Goal: Task Accomplishment & Management: Complete application form

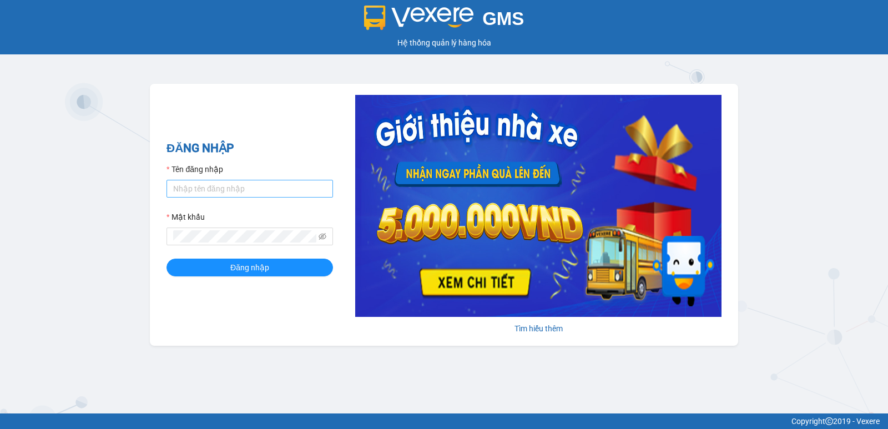
drag, startPoint x: 213, startPoint y: 199, endPoint x: 211, endPoint y: 188, distance: 11.2
click at [212, 199] on form "Tên đăng nhập Mật khẩu Đăng nhập" at bounding box center [249, 219] width 166 height 113
click at [211, 186] on input "Tên đăng nhập" at bounding box center [249, 189] width 166 height 18
type input "ninhdiem.phucanex"
click at [166, 259] on button "Đăng nhập" at bounding box center [249, 268] width 166 height 18
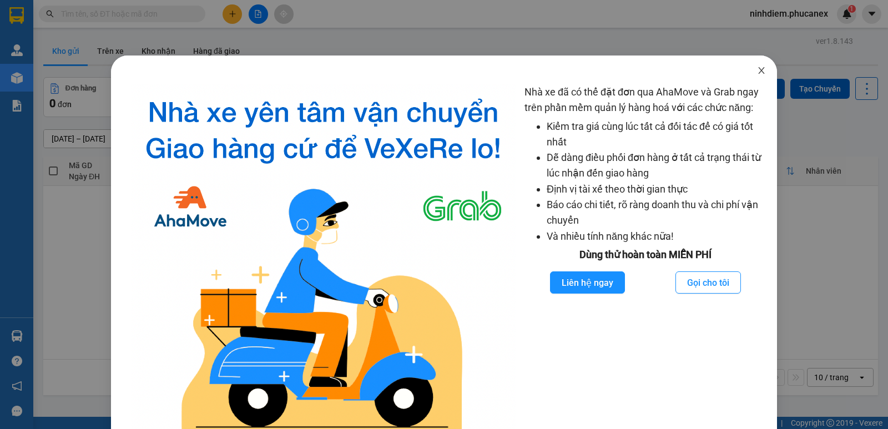
click at [755, 66] on span "Close" at bounding box center [761, 70] width 31 height 31
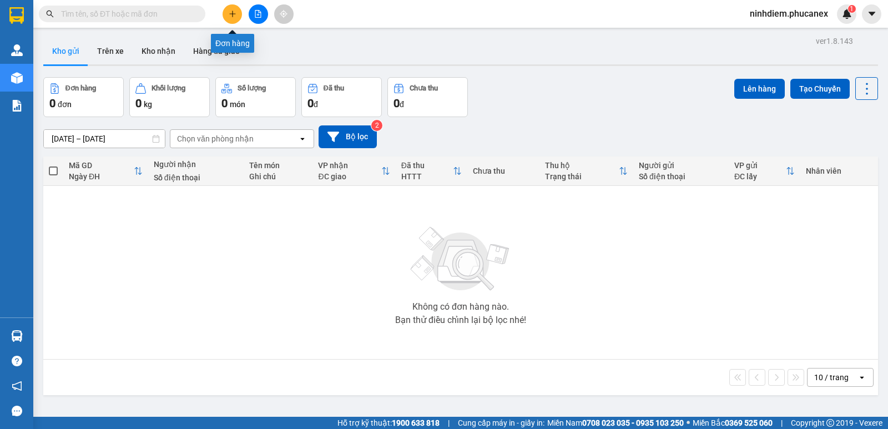
click at [233, 20] on button at bounding box center [231, 13] width 19 height 19
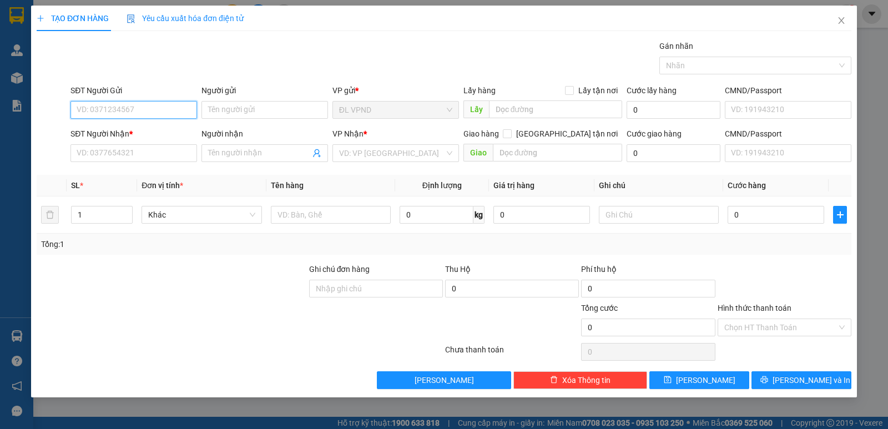
click at [135, 109] on input "SĐT Người Gửi" at bounding box center [133, 110] width 127 height 18
click at [281, 112] on input "Người gửi" at bounding box center [264, 110] width 127 height 18
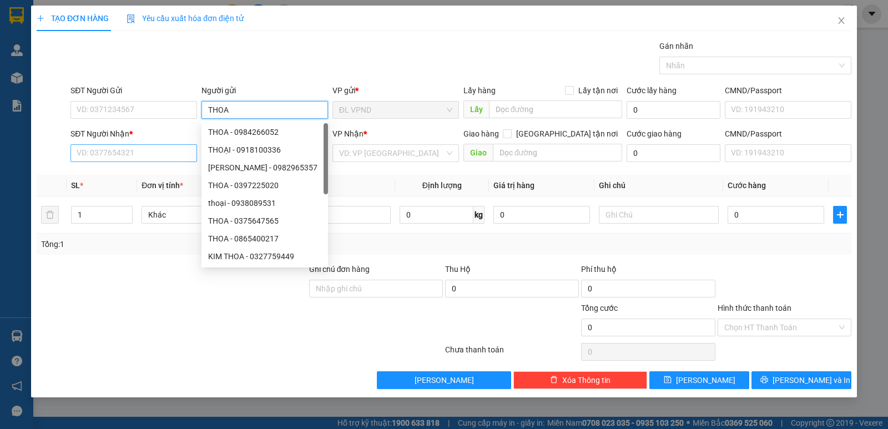
type input "THOA"
click at [162, 150] on input "SĐT Người Nhận *" at bounding box center [133, 153] width 127 height 18
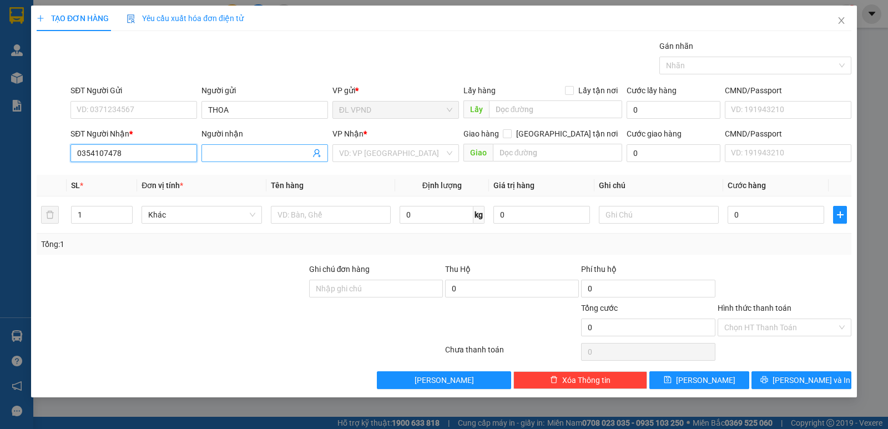
type input "0354107478"
click at [227, 156] on input "Người nhận" at bounding box center [259, 153] width 102 height 12
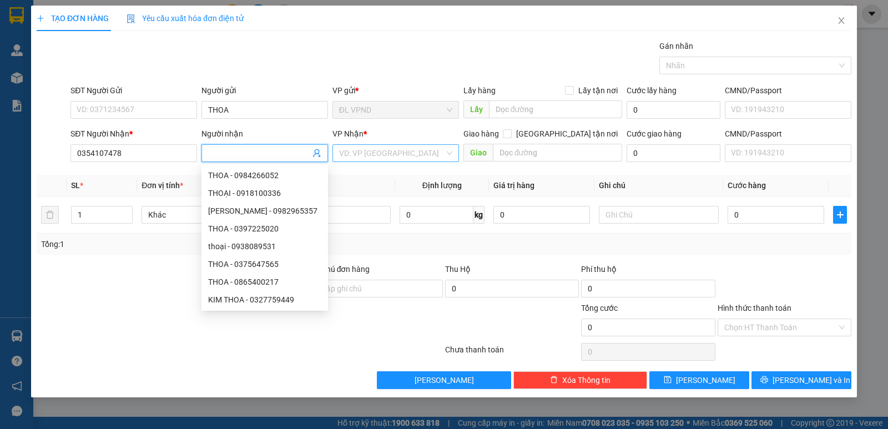
click at [409, 155] on input "search" at bounding box center [391, 153] width 105 height 17
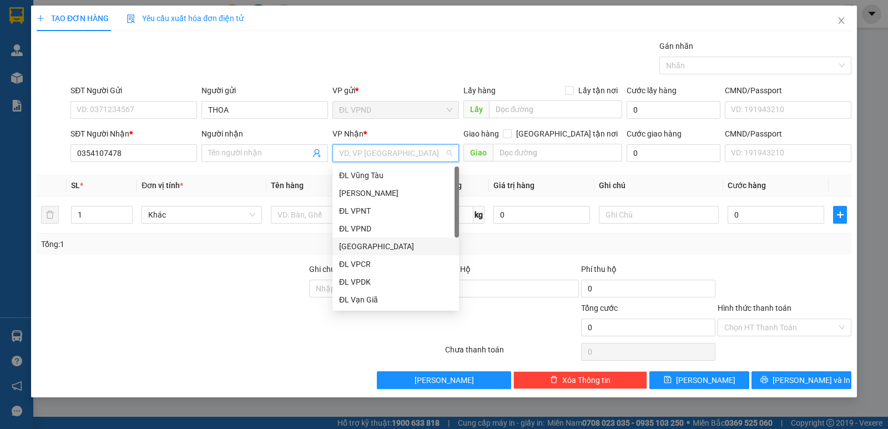
click at [371, 245] on div "[GEOGRAPHIC_DATA]" at bounding box center [395, 246] width 113 height 12
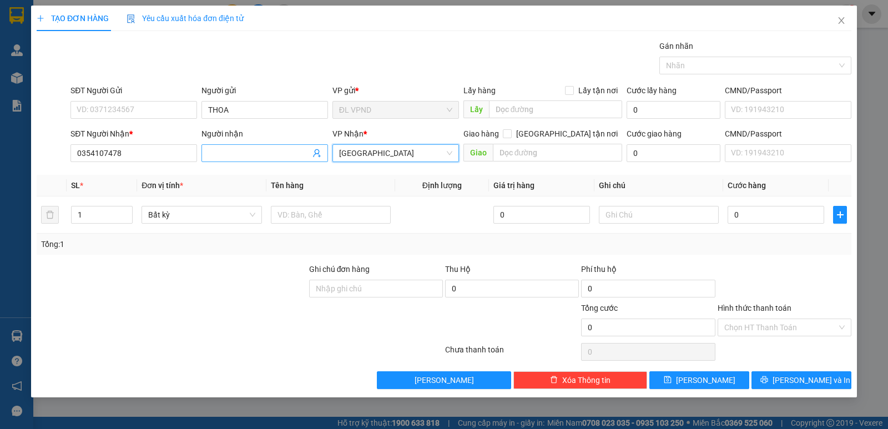
click at [261, 153] on input "Người nhận" at bounding box center [259, 153] width 102 height 12
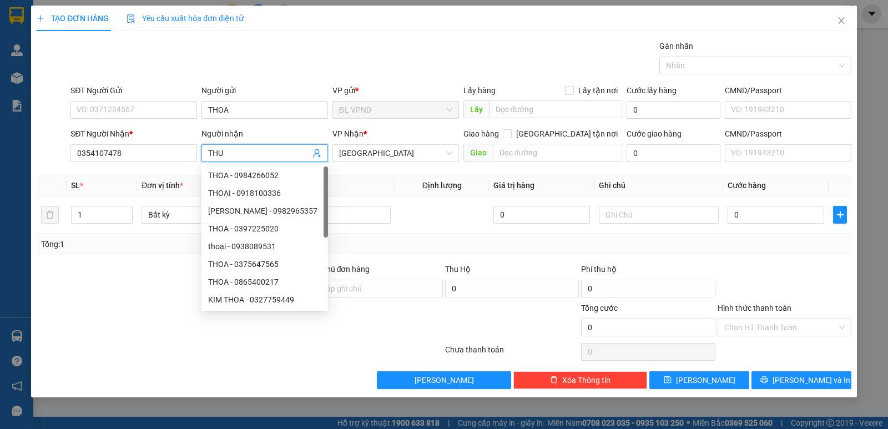
paste input "Ơ"
paste input "ƯƠN"
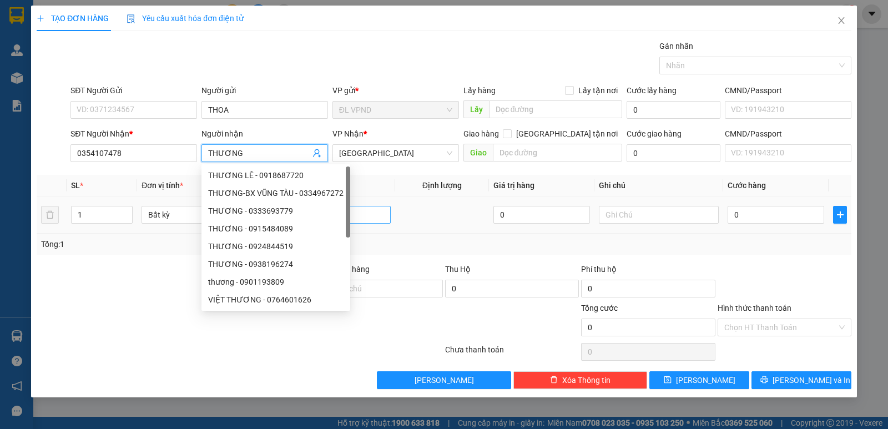
type input "THƯƠNG"
click at [357, 219] on input "text" at bounding box center [331, 215] width 120 height 18
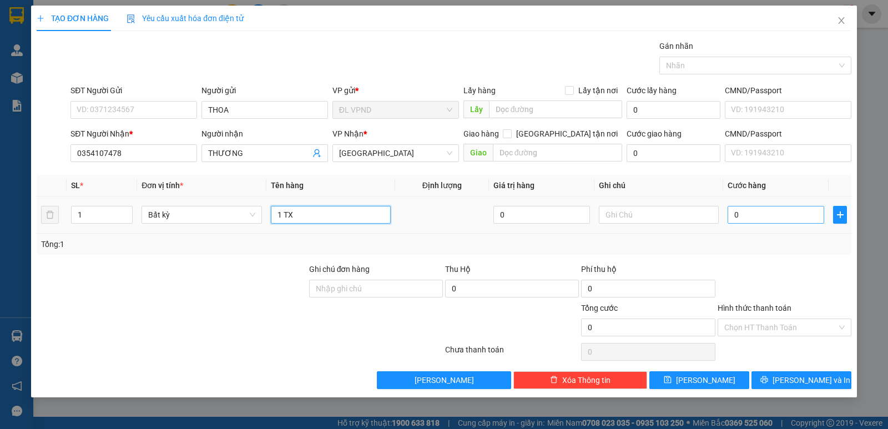
type input "1 TX"
click at [796, 213] on input "0" at bounding box center [775, 215] width 97 height 18
type input "2"
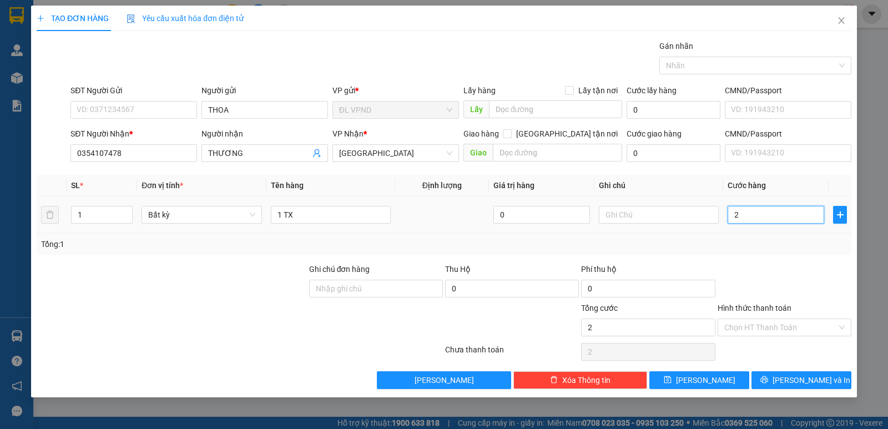
type input "20"
click at [619, 213] on input "text" at bounding box center [659, 215] width 120 height 18
type input "20.000"
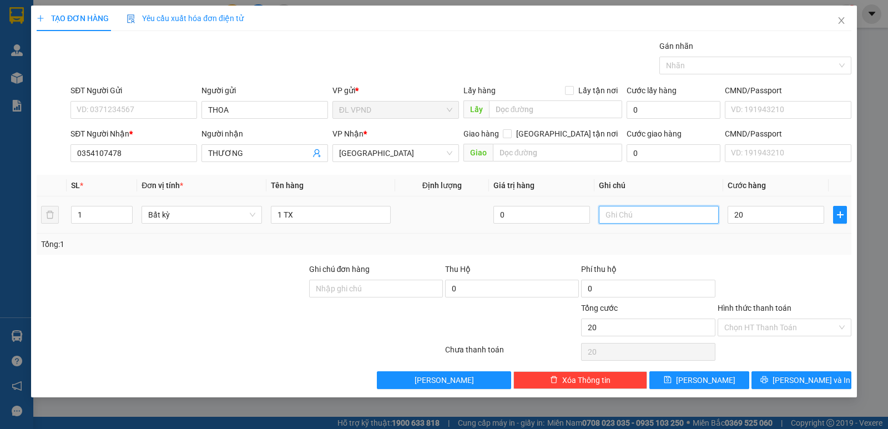
type input "20.000"
type input "0238692"
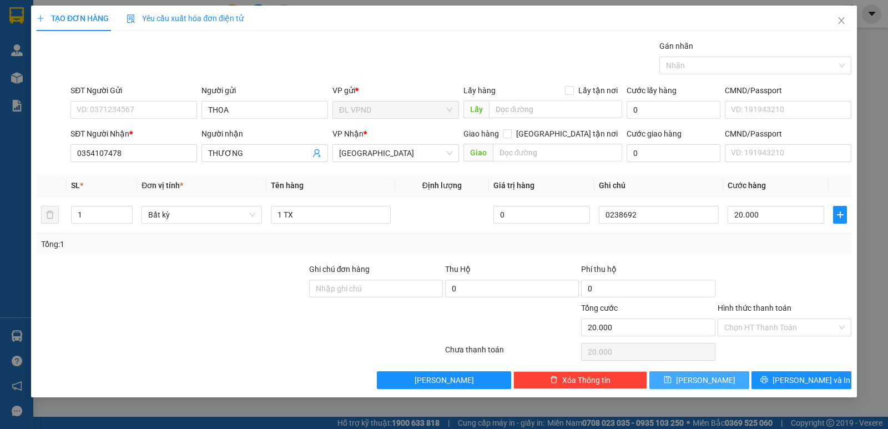
click at [695, 379] on button "[PERSON_NAME]" at bounding box center [699, 380] width 100 height 18
type input "0"
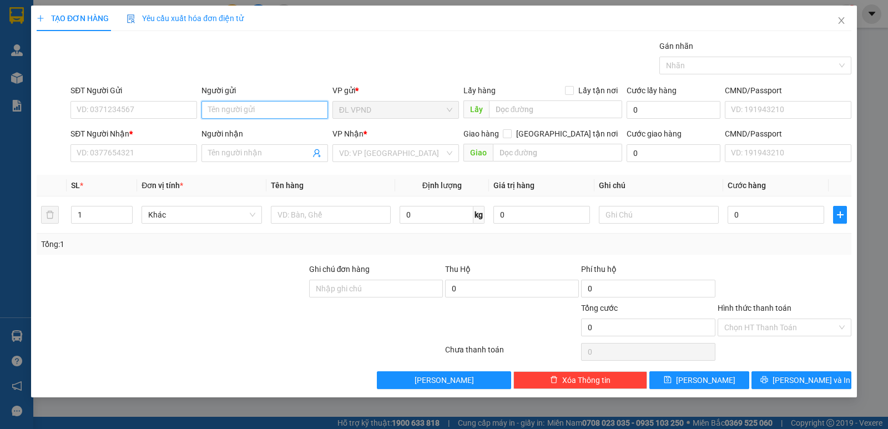
click at [263, 114] on input "Người gửi" at bounding box center [264, 110] width 127 height 18
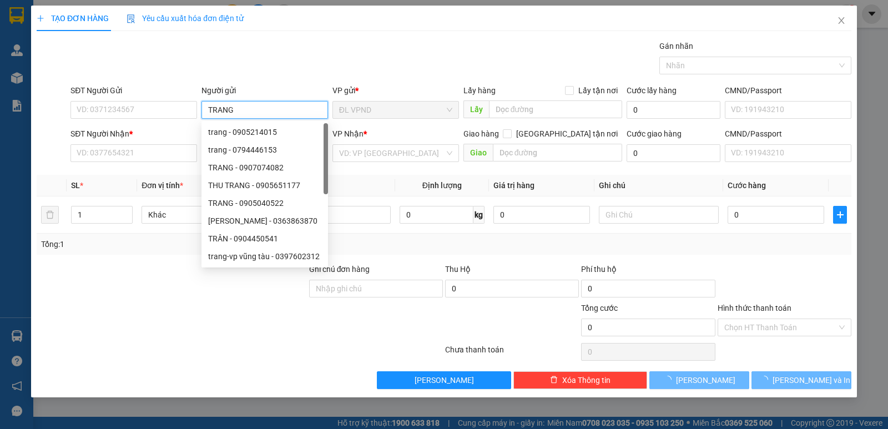
type input "TRANG"
click at [145, 146] on input "SĐT Người Nhận *" at bounding box center [133, 153] width 127 height 18
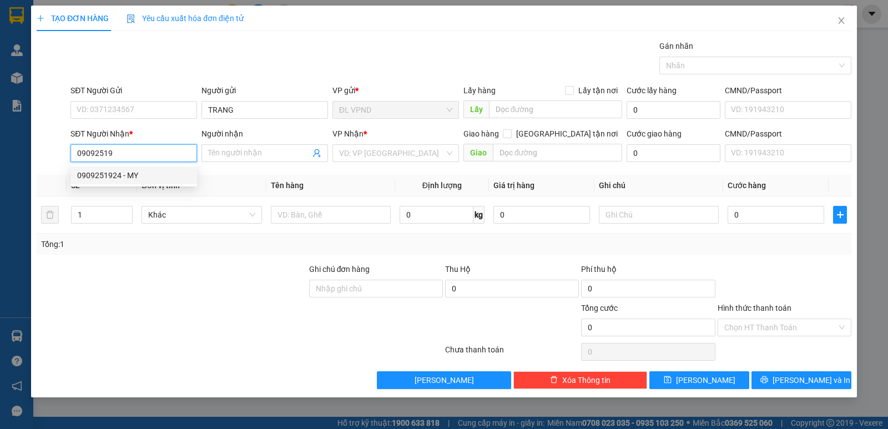
click at [140, 175] on div "0909251924 - MY" at bounding box center [133, 175] width 113 height 12
type input "0909251924"
type input "MY"
type input "0909251924"
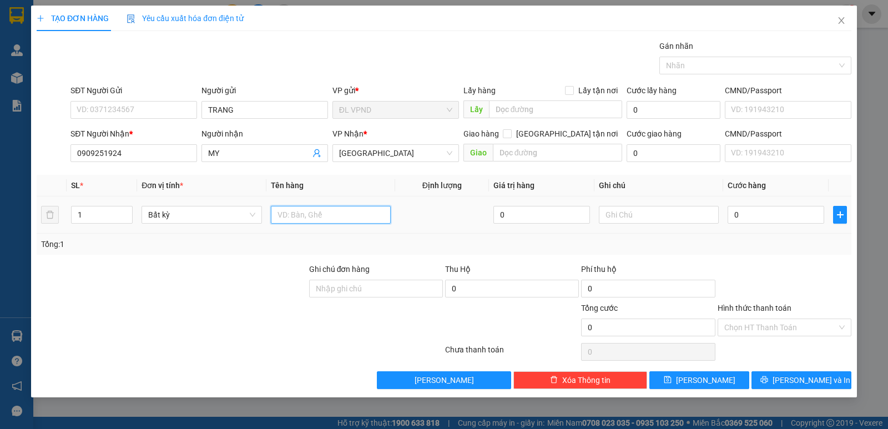
click at [312, 220] on input "text" at bounding box center [331, 215] width 120 height 18
paste input "Ị"
type input "1 BỊCH"
click at [672, 221] on input "text" at bounding box center [659, 215] width 120 height 18
type input "0238691"
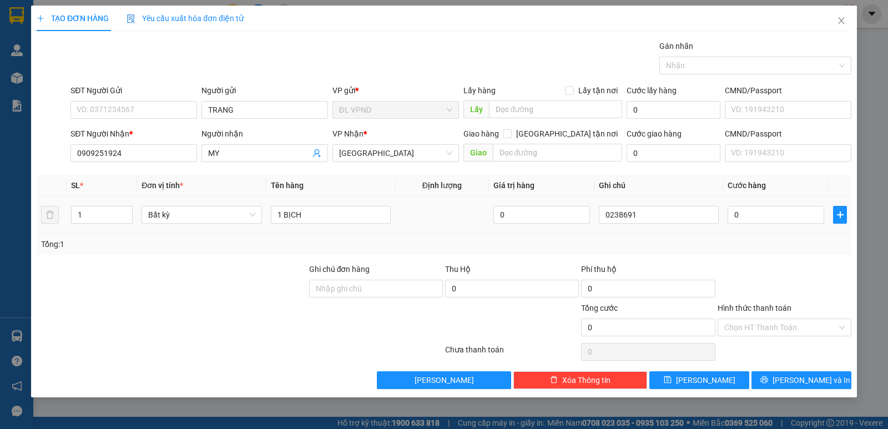
click at [765, 228] on td "0" at bounding box center [775, 214] width 105 height 37
click at [767, 218] on input "0" at bounding box center [775, 215] width 97 height 18
type input "2"
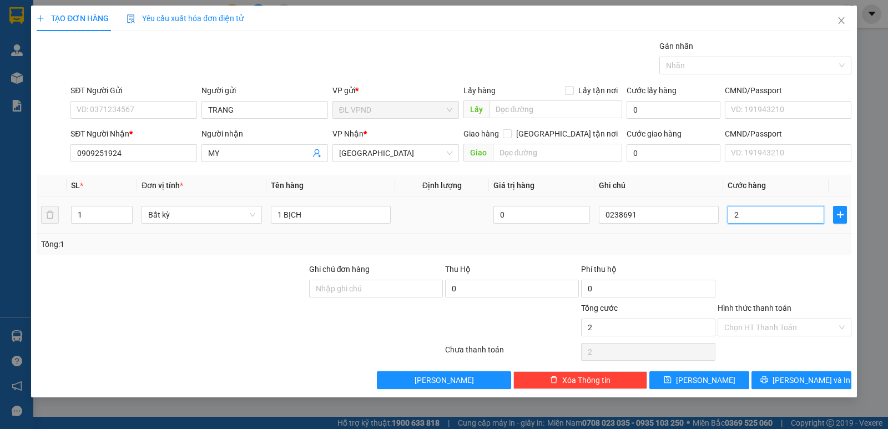
type input "20"
click at [724, 378] on button "[PERSON_NAME]" at bounding box center [699, 380] width 100 height 18
type input "20.000"
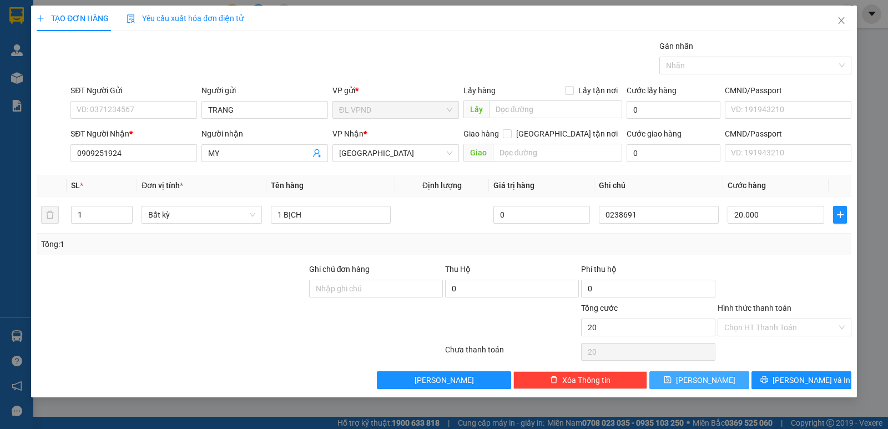
type input "20.000"
type input "0"
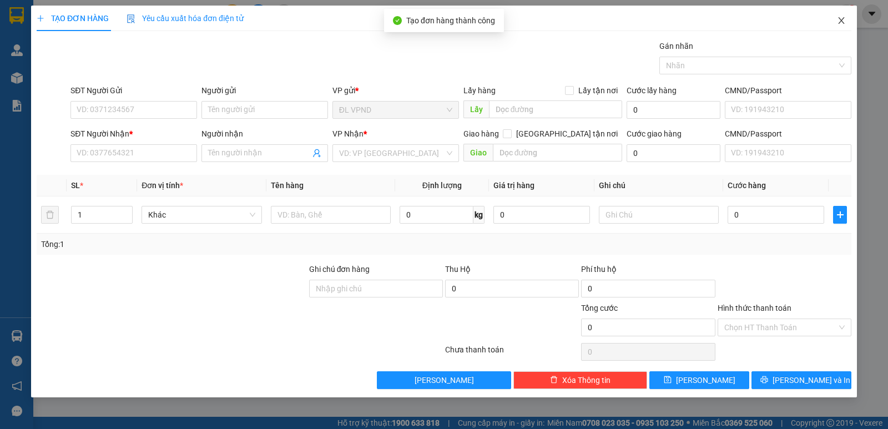
click at [843, 29] on span "Close" at bounding box center [841, 21] width 31 height 31
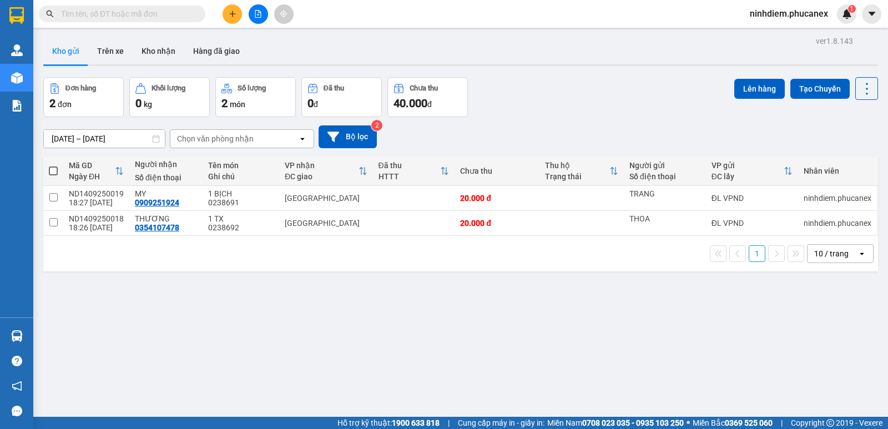
click at [55, 172] on span at bounding box center [53, 170] width 9 height 9
click at [53, 165] on input "checkbox" at bounding box center [53, 165] width 0 height 0
checkbox input "true"
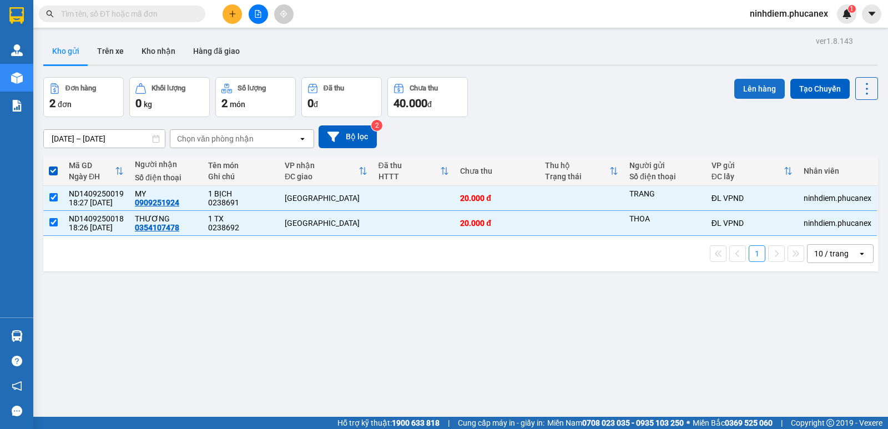
click at [742, 95] on button "Lên hàng" at bounding box center [759, 89] width 50 height 20
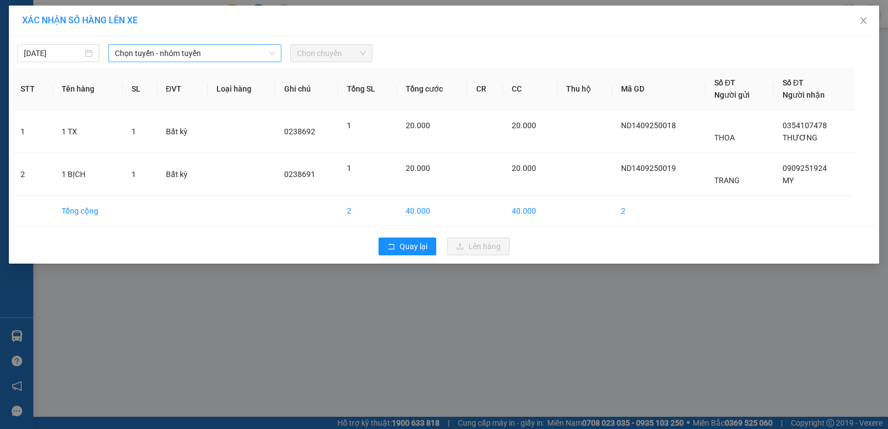
click at [261, 52] on span "Chọn tuyến - nhóm tuyến" at bounding box center [195, 53] width 160 height 17
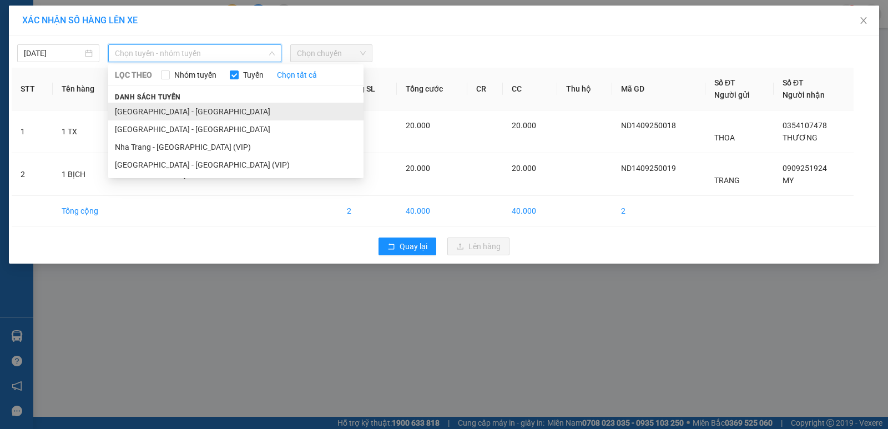
click at [179, 107] on li "[GEOGRAPHIC_DATA] - [GEOGRAPHIC_DATA]" at bounding box center [235, 112] width 255 height 18
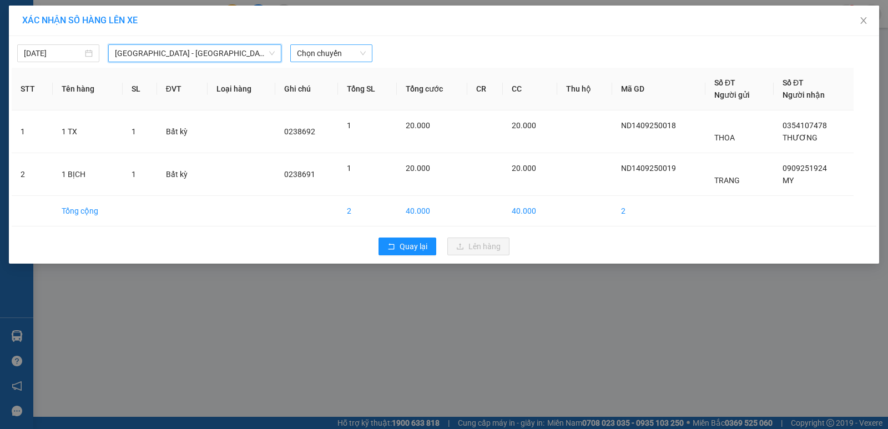
click at [337, 53] on span "Chọn chuyến" at bounding box center [331, 53] width 69 height 17
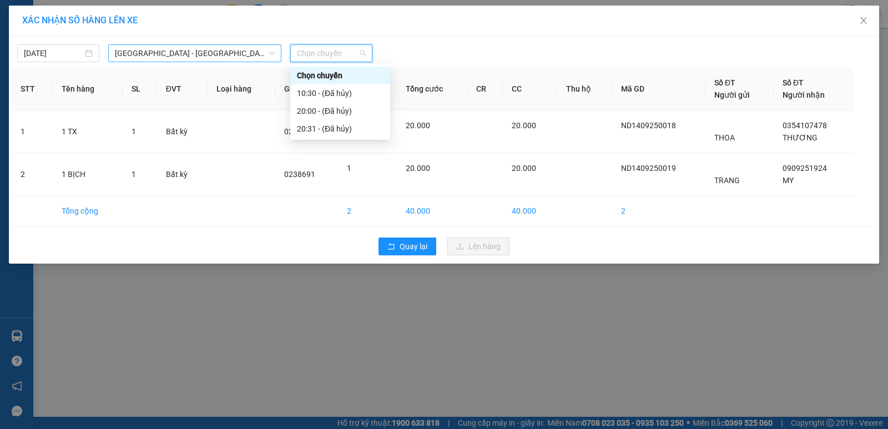
click at [254, 55] on span "[GEOGRAPHIC_DATA] - [GEOGRAPHIC_DATA]" at bounding box center [195, 53] width 160 height 17
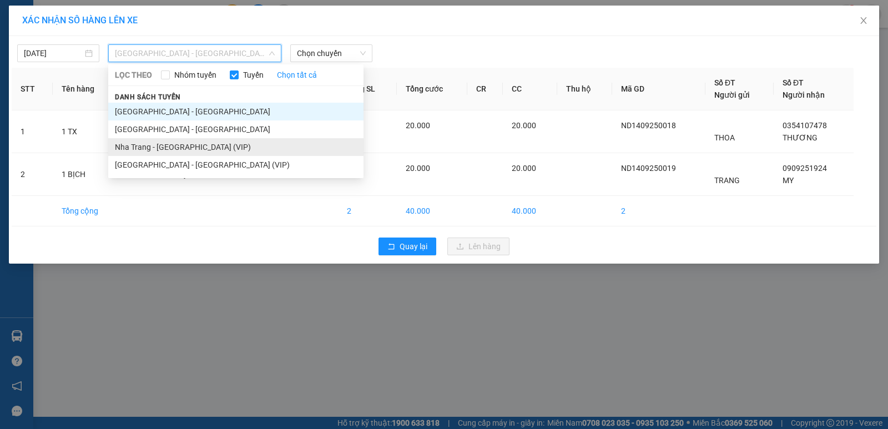
click at [177, 154] on li "Nha Trang - [GEOGRAPHIC_DATA] (VIP)" at bounding box center [235, 147] width 255 height 18
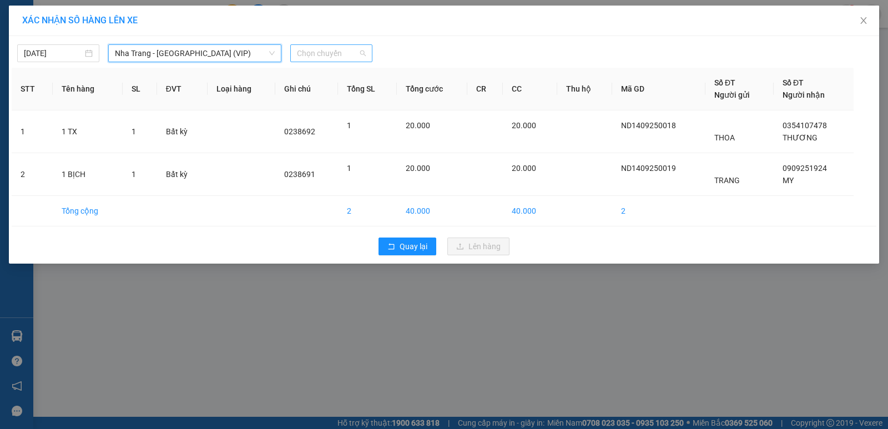
click at [335, 57] on span "Chọn chuyến" at bounding box center [331, 53] width 69 height 17
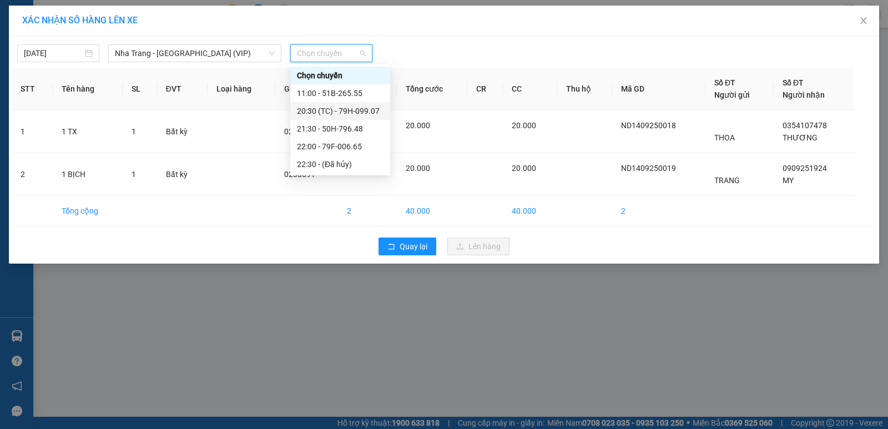
click at [327, 112] on div "20:30 (TC) - 79H-099.07" at bounding box center [340, 111] width 87 height 12
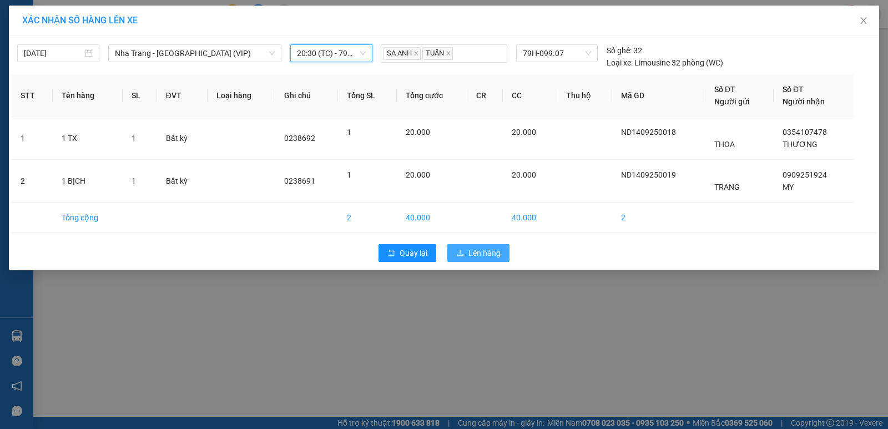
click at [488, 257] on span "Lên hàng" at bounding box center [484, 253] width 32 height 12
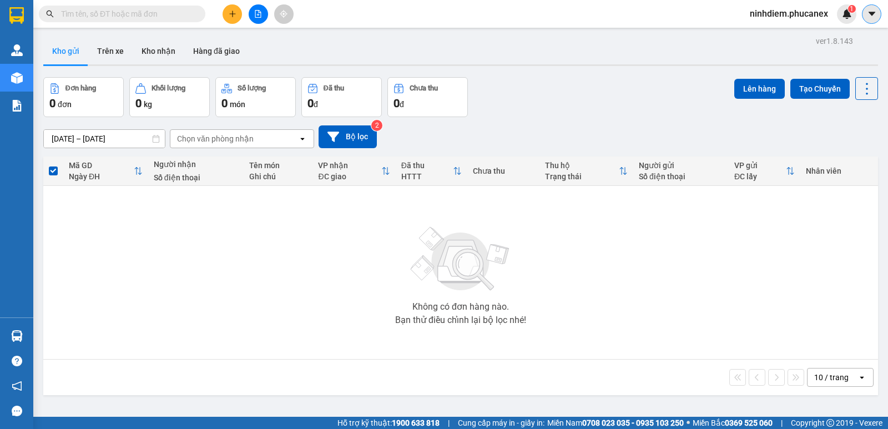
click at [878, 16] on button at bounding box center [871, 13] width 19 height 19
click at [792, 16] on span "ninhdiem.phucanex" at bounding box center [789, 14] width 96 height 14
click at [777, 33] on span "Đăng xuất" at bounding box center [793, 34] width 73 height 12
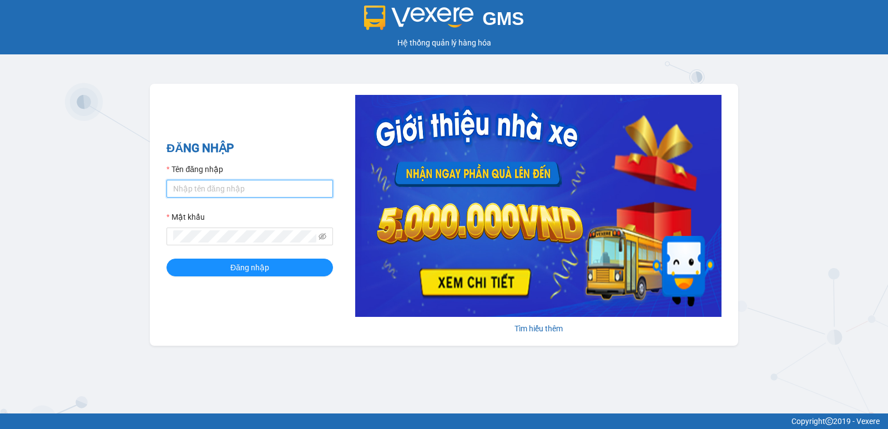
click at [219, 196] on input "Tên đăng nhập" at bounding box center [249, 189] width 166 height 18
type input "duyninhhoa.phucanex"
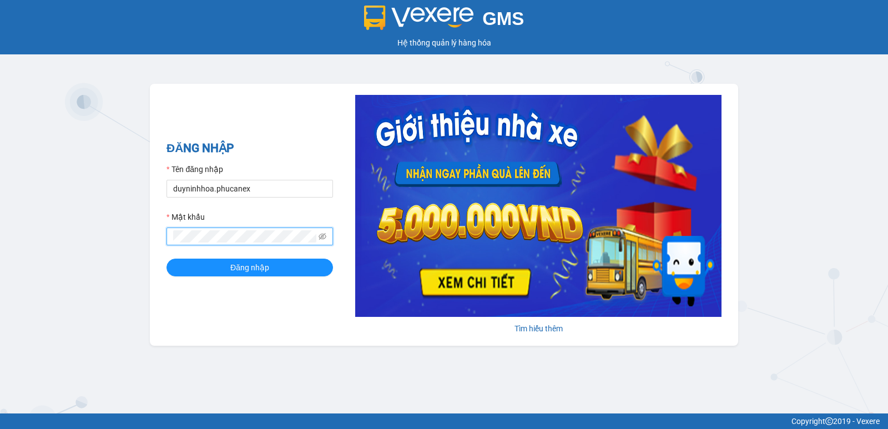
click at [166, 259] on button "Đăng nhập" at bounding box center [249, 268] width 166 height 18
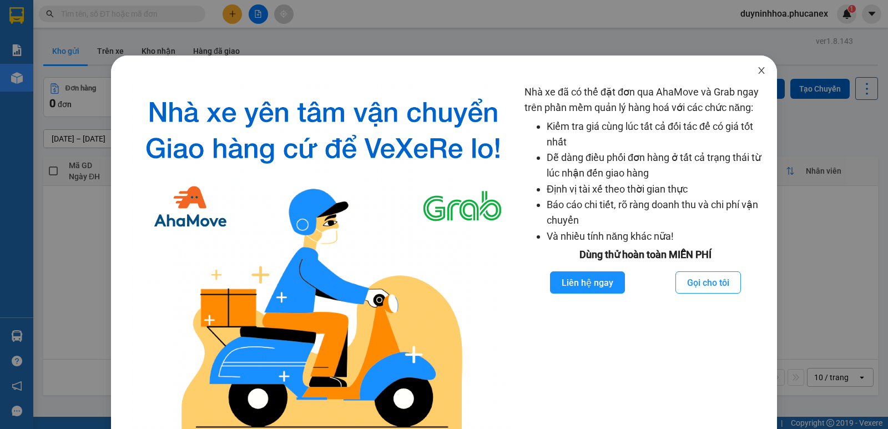
click at [757, 68] on icon "close" at bounding box center [761, 70] width 9 height 9
